Goal: Information Seeking & Learning: Find specific fact

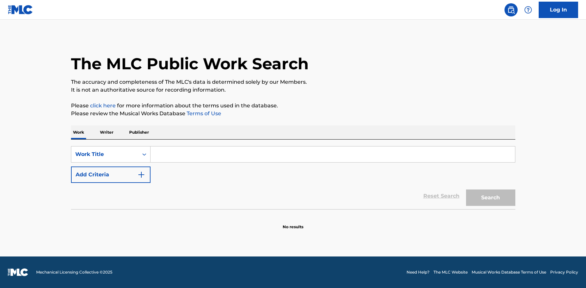
click at [177, 150] on input "Search Form" at bounding box center [332, 154] width 364 height 16
paste input "Vem Vem"
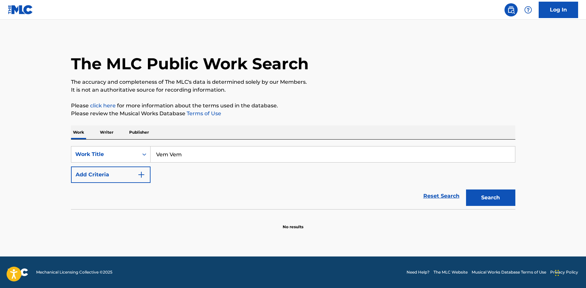
type input "Vem Vem"
click at [486, 199] on button "Search" at bounding box center [490, 198] width 49 height 16
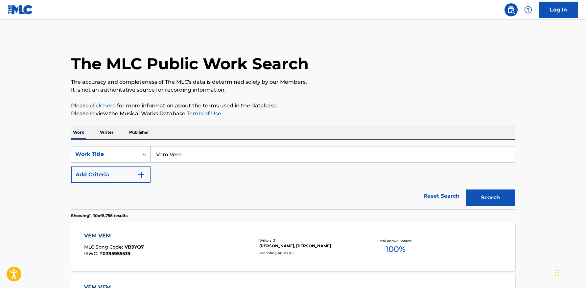
click at [112, 153] on div "Work Title" at bounding box center [104, 154] width 59 height 8
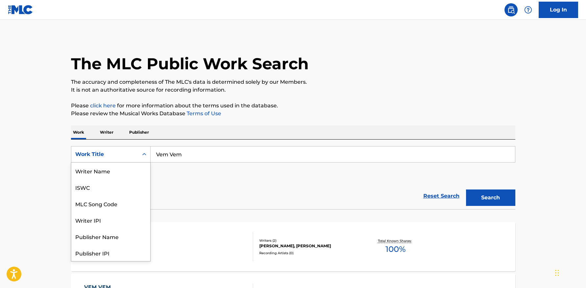
scroll to position [33, 0]
click at [114, 175] on div "MLC Song Code" at bounding box center [110, 171] width 79 height 16
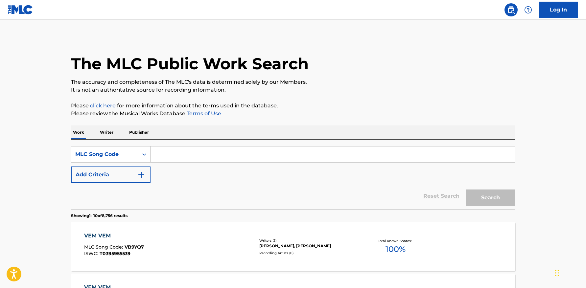
click at [211, 159] on input "Search Form" at bounding box center [332, 154] width 364 height 16
paste input "MV4HE5"
type input "MV4HE5"
click at [466, 190] on button "Search" at bounding box center [490, 198] width 49 height 16
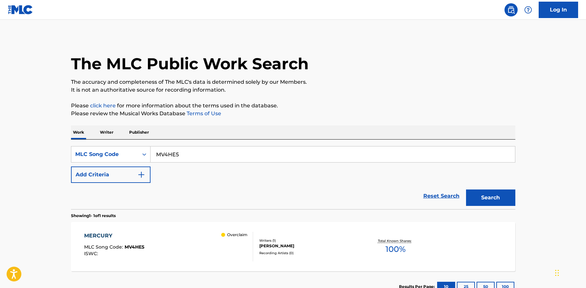
scroll to position [47, 0]
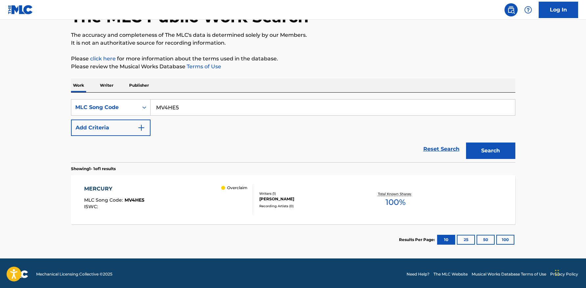
click at [199, 200] on div "MERCURY MLC Song Code : MV4HE5 ISWC : Overclaim" at bounding box center [168, 200] width 169 height 30
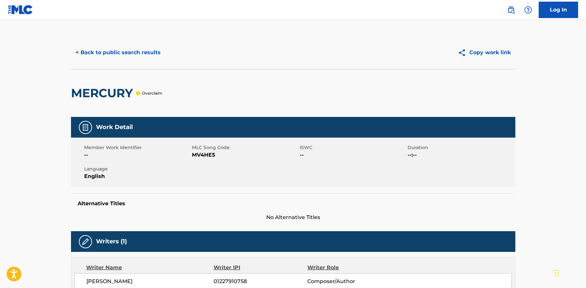
click at [110, 48] on button "< Back to public search results" at bounding box center [118, 52] width 94 height 16
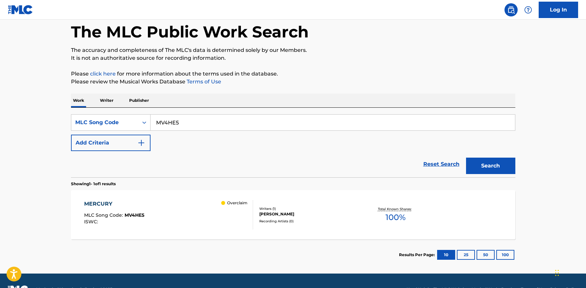
click at [189, 123] on input "MV4HE5" at bounding box center [332, 123] width 364 height 16
paste input "VW7I6F"
type input "VW7I6F"
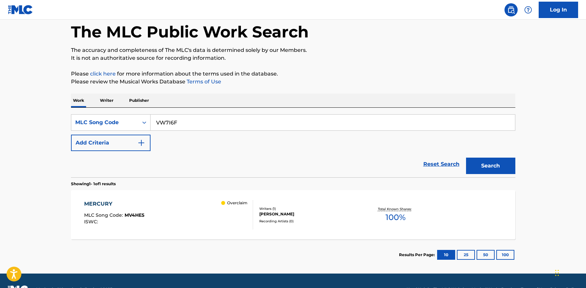
click at [466, 158] on button "Search" at bounding box center [490, 166] width 49 height 16
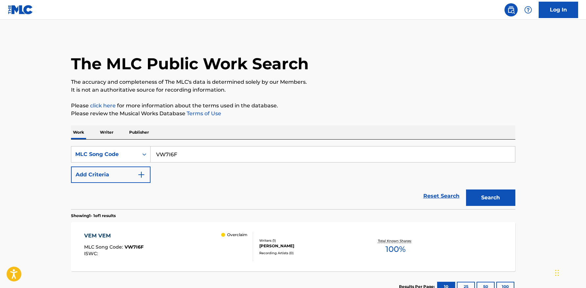
scroll to position [49, 0]
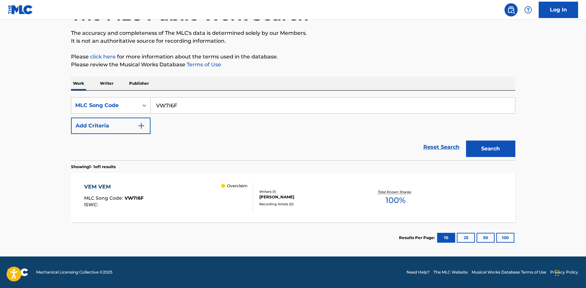
click at [204, 182] on div "VEM VEM MLC Song Code : VW7I6F ISWC : Overclaim Writers ( 1 ) [PERSON_NAME] Rec…" at bounding box center [293, 197] width 444 height 49
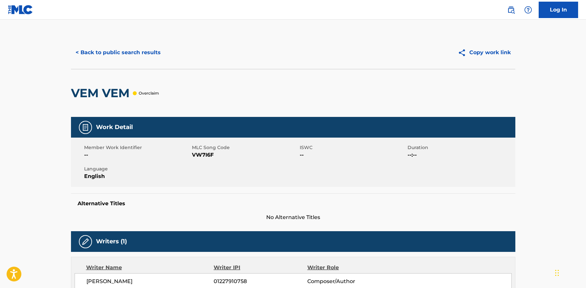
click at [133, 50] on button "< Back to public search results" at bounding box center [118, 52] width 94 height 16
